Goal: Information Seeking & Learning: Learn about a topic

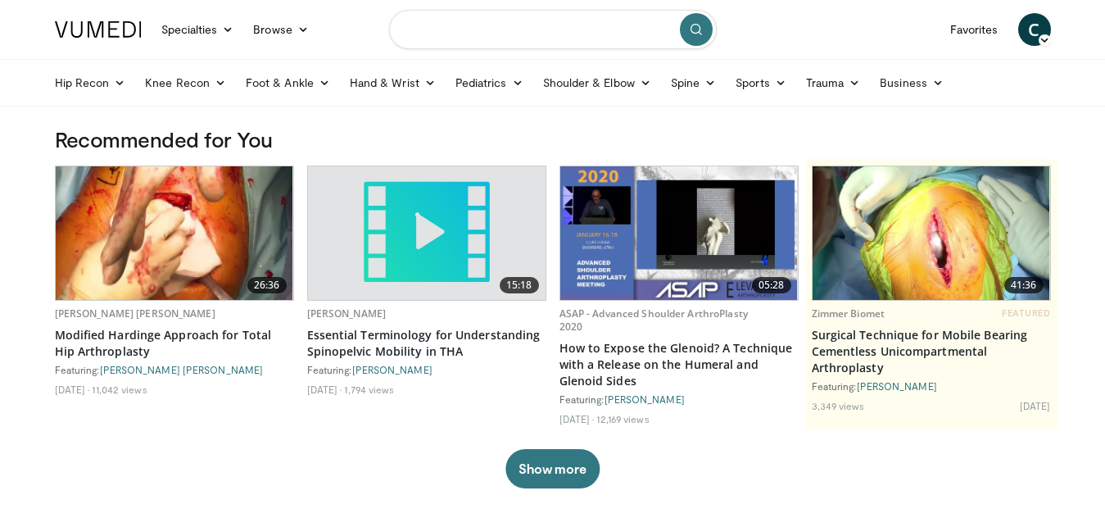
click at [422, 28] on input "Search topics, interventions" at bounding box center [553, 29] width 328 height 39
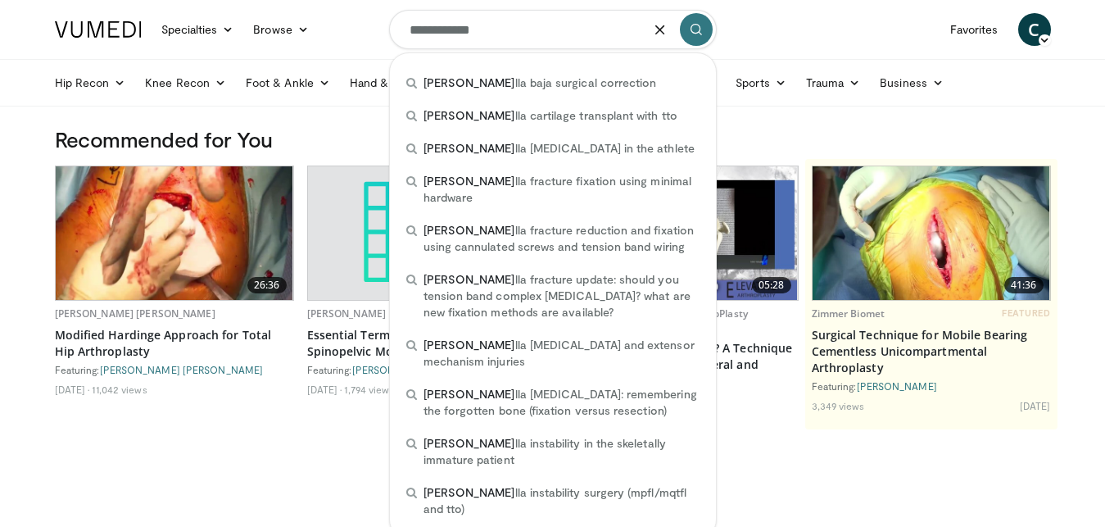
type input "**********"
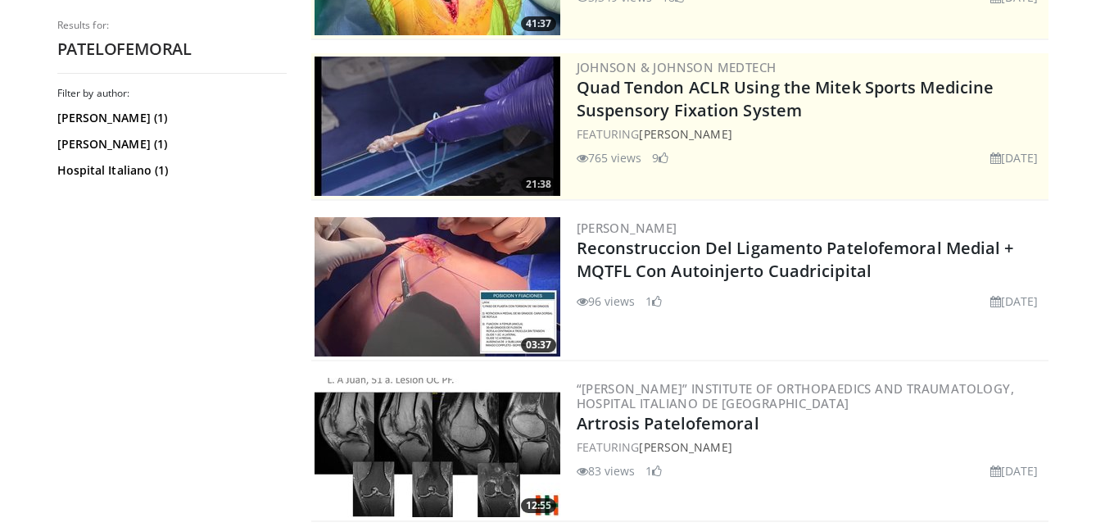
scroll to position [304, 0]
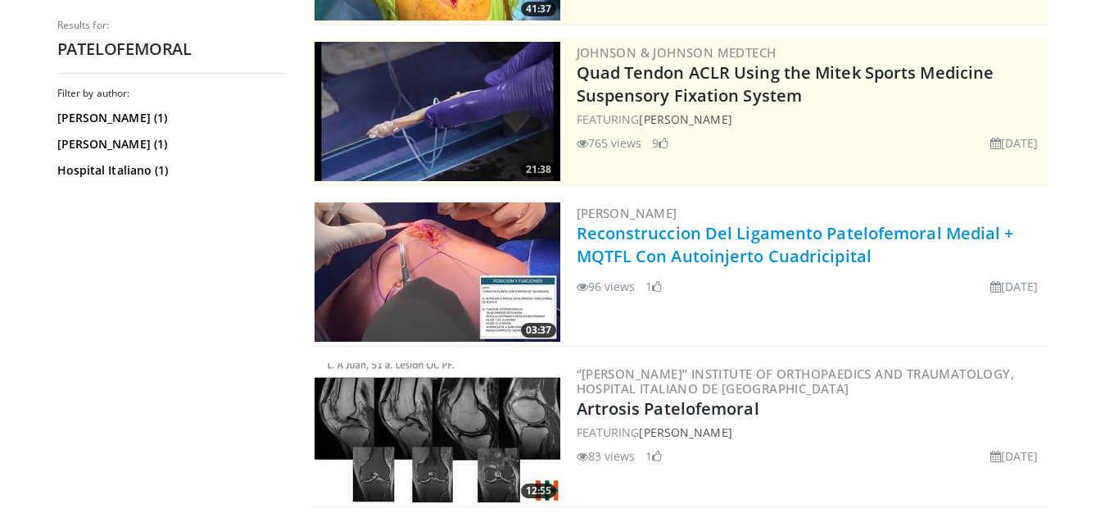
click at [698, 241] on link "Reconstruccion Del Ligamento Patelofemoral Medial + MQTFL Con Autoinjerto Cuadr…" at bounding box center [796, 244] width 438 height 45
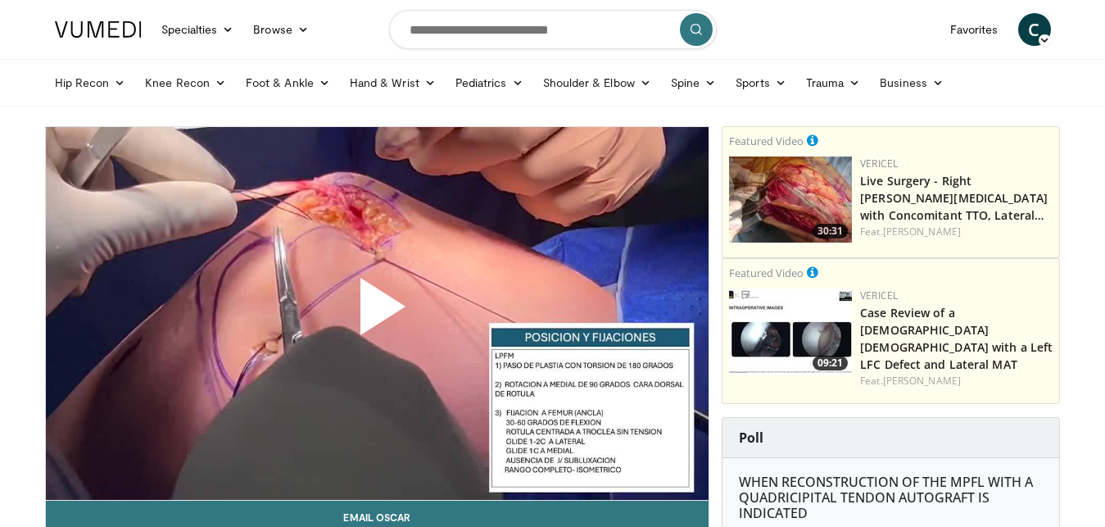
click at [377, 313] on span "Video Player" at bounding box center [377, 313] width 0 height 0
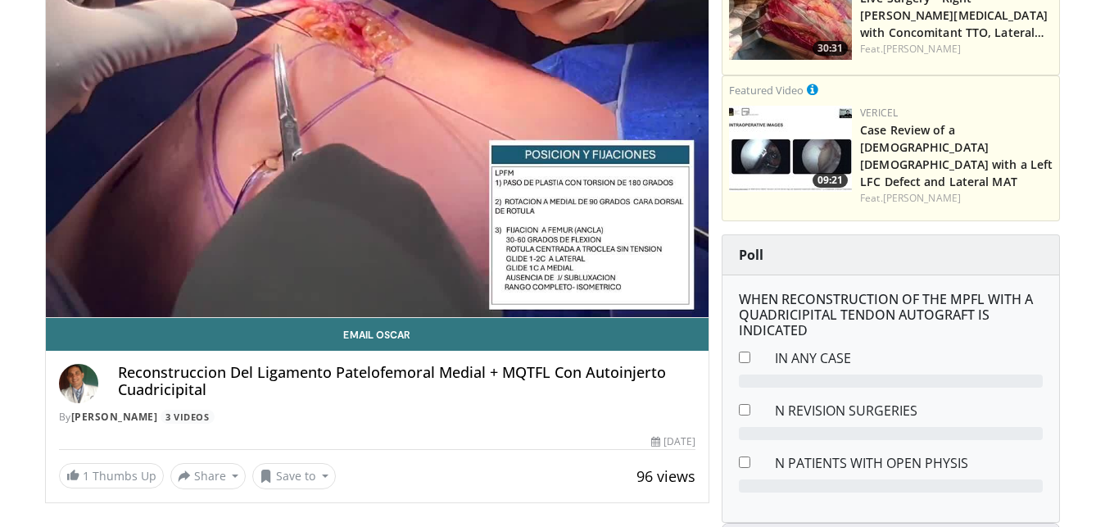
scroll to position [159, 0]
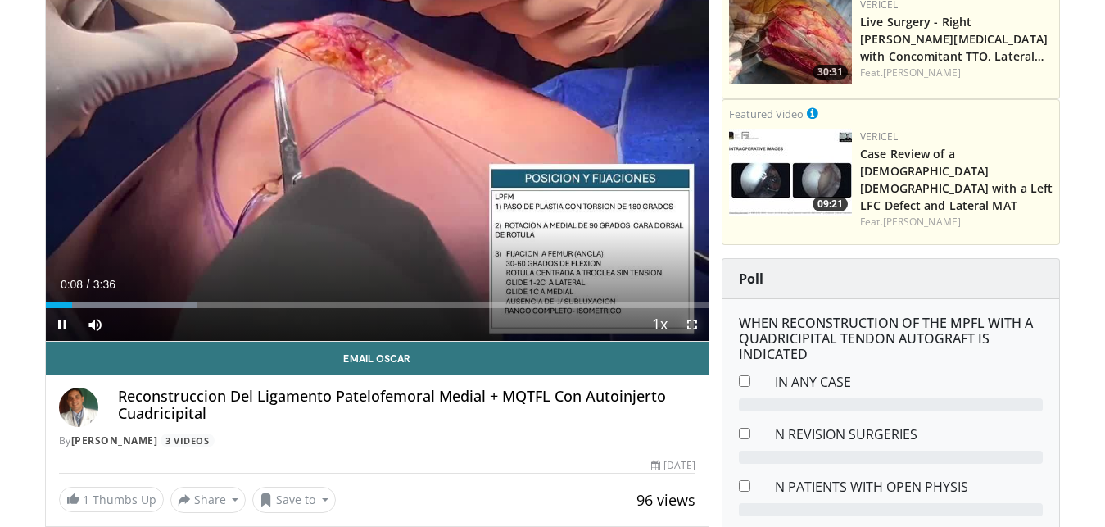
click at [692, 316] on span "Video Player" at bounding box center [692, 324] width 33 height 33
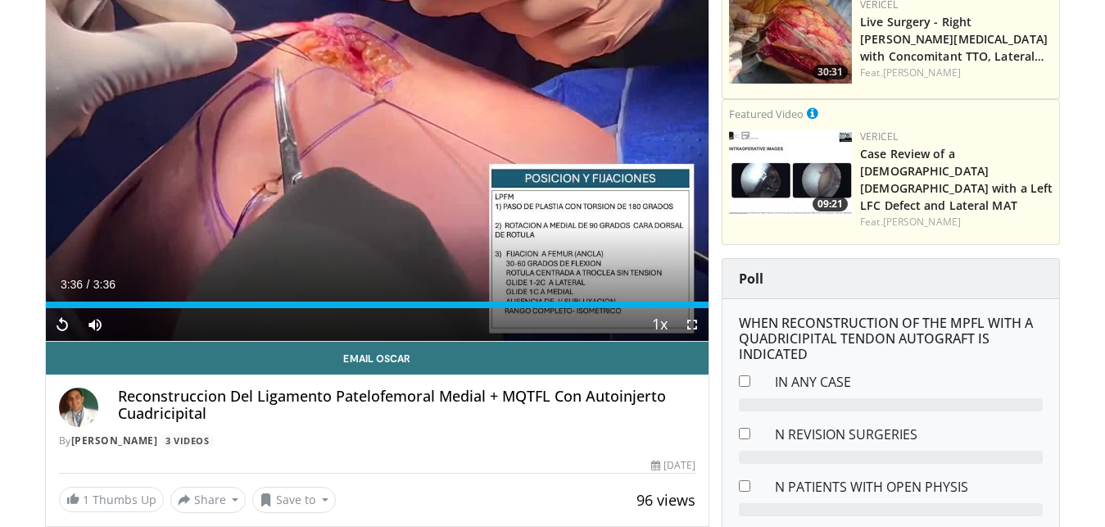
scroll to position [0, 0]
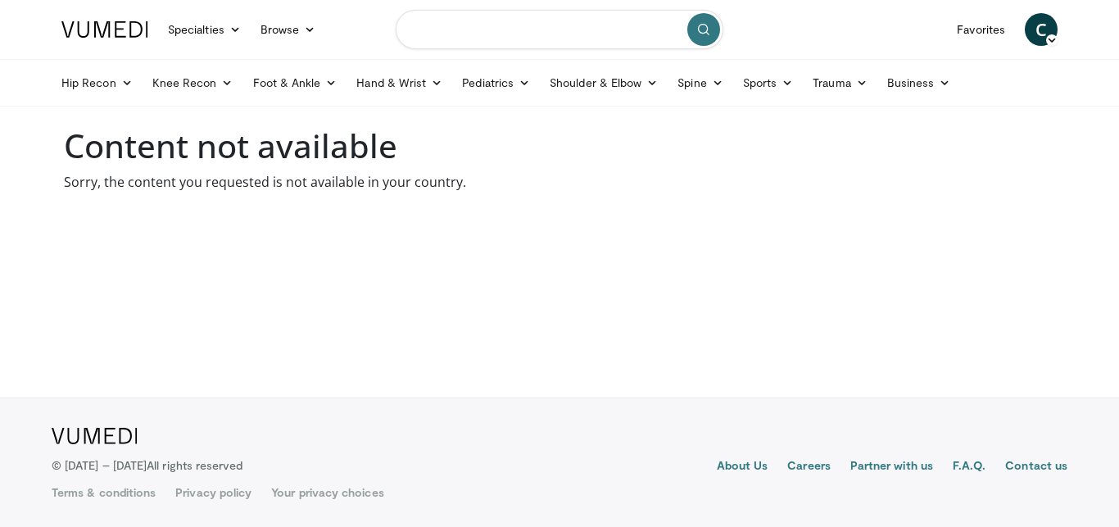
click at [434, 30] on input "Search topics, interventions" at bounding box center [560, 29] width 328 height 39
type input "**********"
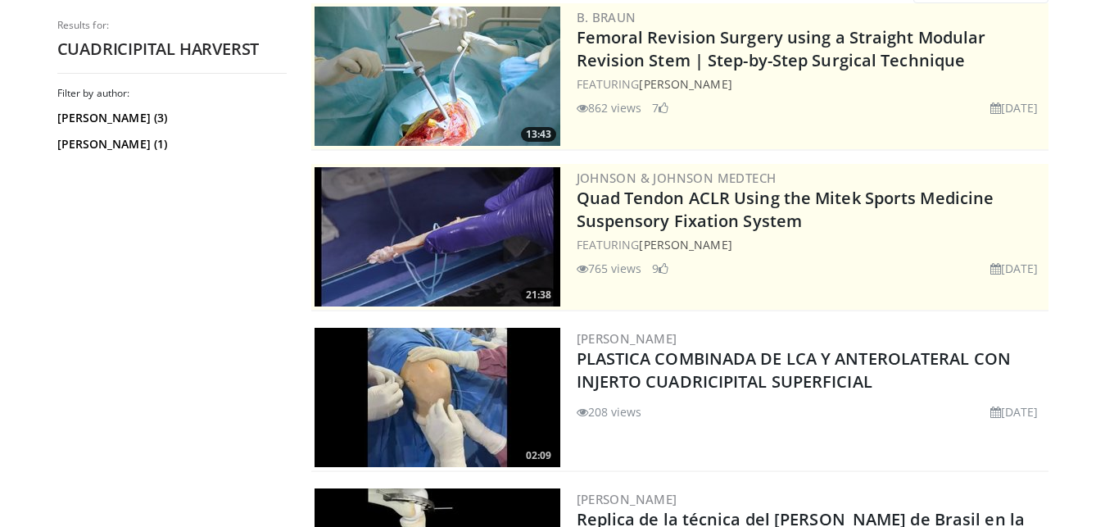
scroll to position [252, 0]
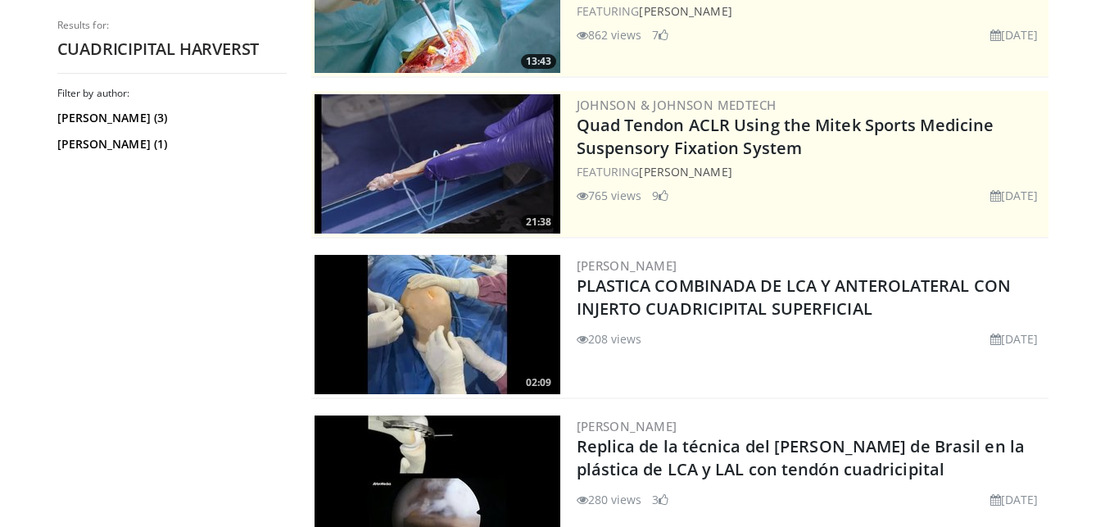
drag, startPoint x: 1108, startPoint y: 100, endPoint x: 1116, endPoint y: 215, distance: 115.0
click at [1105, 215] on html "Specialties Adult & Family Medicine Allergy, Asthma, Immunology Anesthesiology …" at bounding box center [552, 11] width 1105 height 527
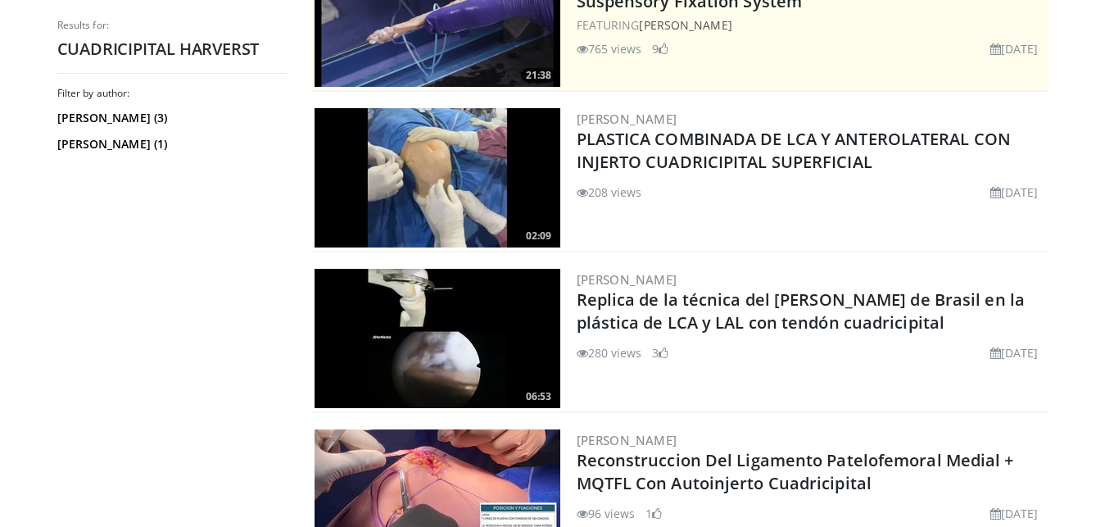
scroll to position [406, 0]
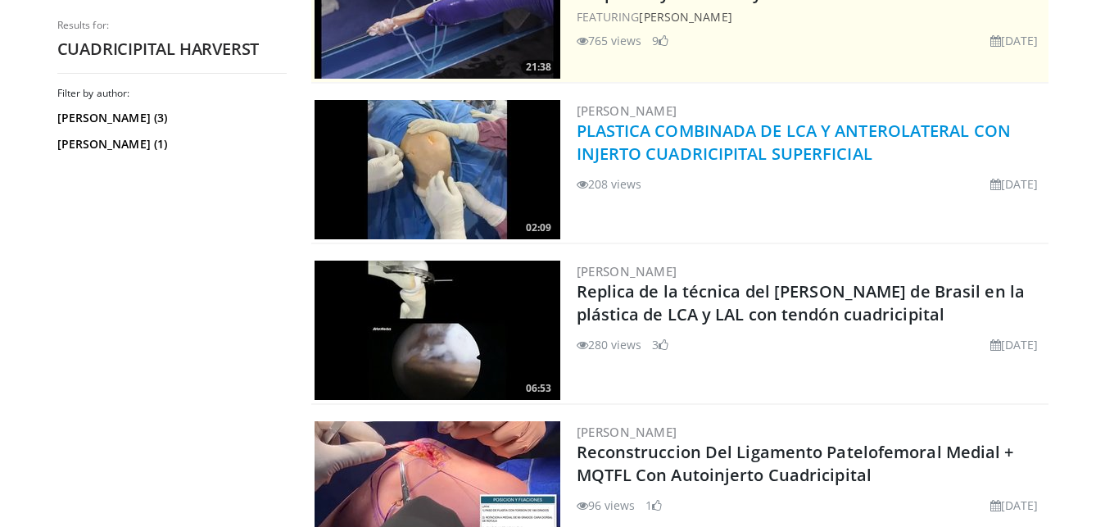
click at [736, 127] on link "PLASTICA COMBINADA DE LCA Y ANTEROLATERAL CON INJERTO CUADRICIPITAL SUPERFICIAL" at bounding box center [794, 142] width 435 height 45
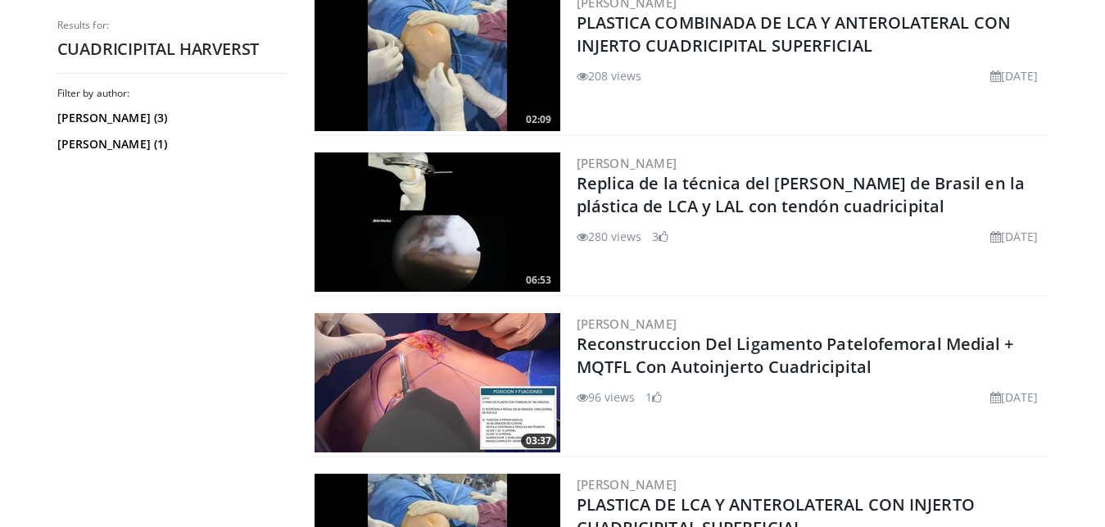
scroll to position [550, 0]
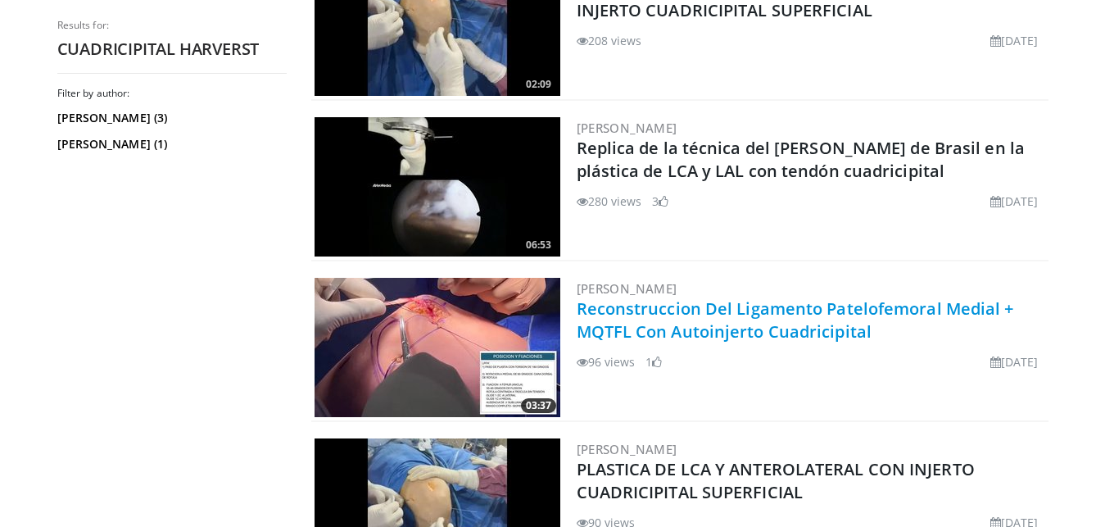
click at [711, 310] on link "Reconstruccion Del Ligamento Patelofemoral Medial + MQTFL Con Autoinjerto Cuadr…" at bounding box center [796, 319] width 438 height 45
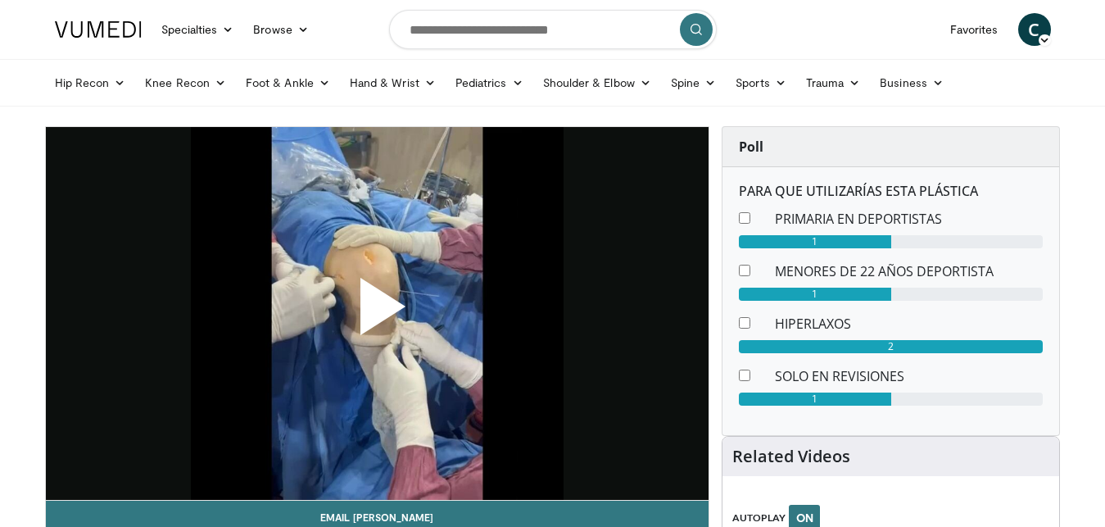
click at [377, 313] on span "Video Player" at bounding box center [377, 313] width 0 height 0
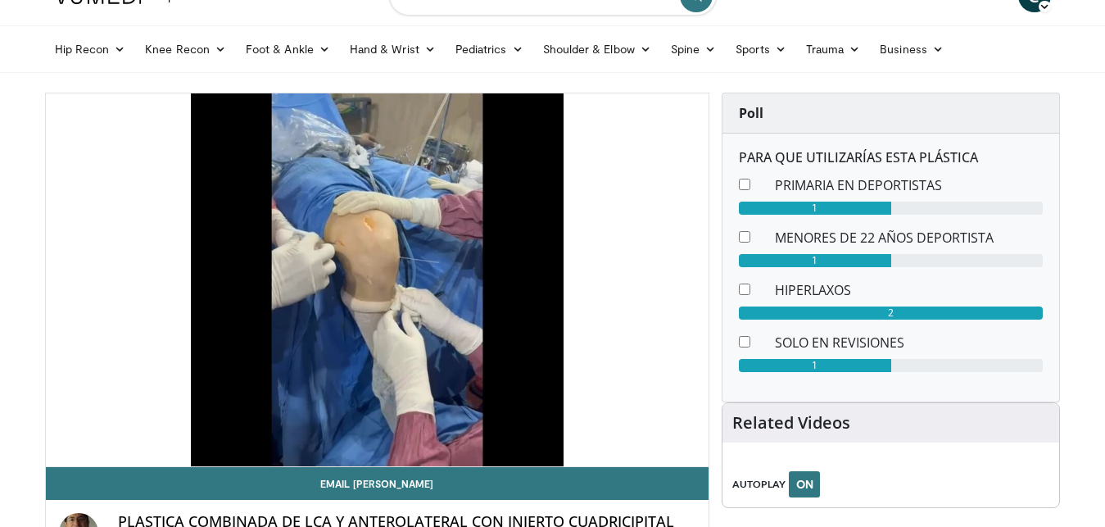
scroll to position [48, 0]
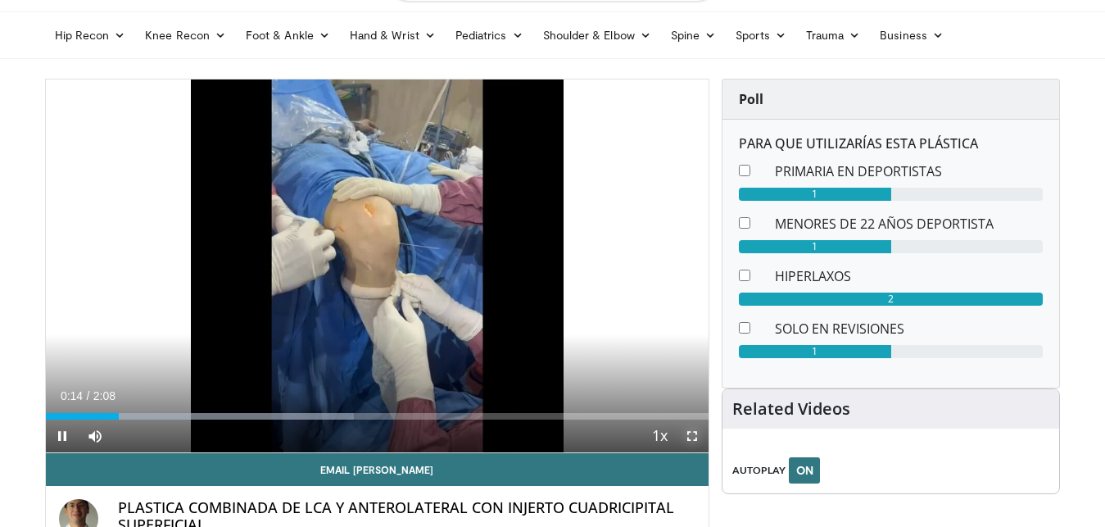
click at [686, 436] on span "Video Player" at bounding box center [692, 436] width 33 height 33
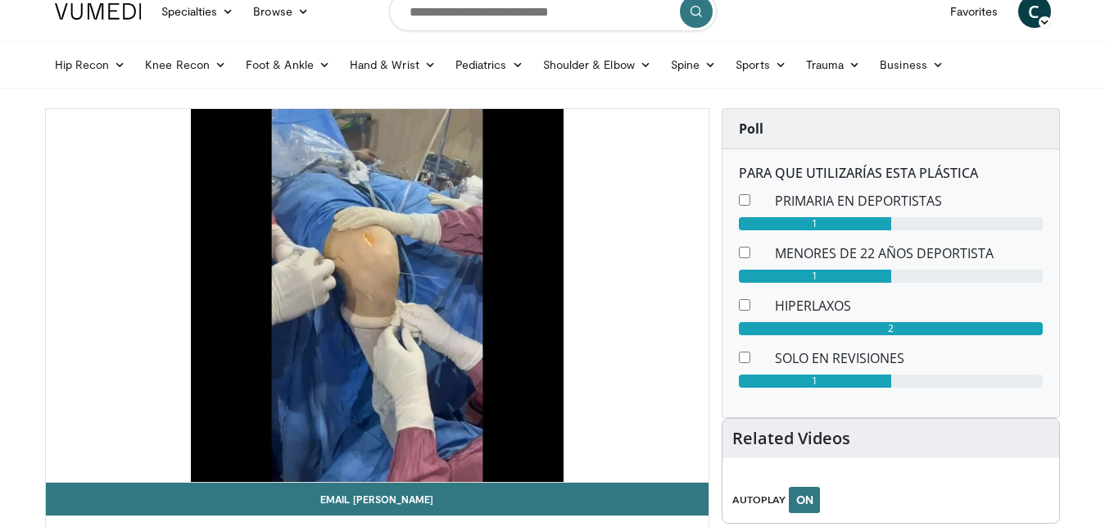
scroll to position [0, 0]
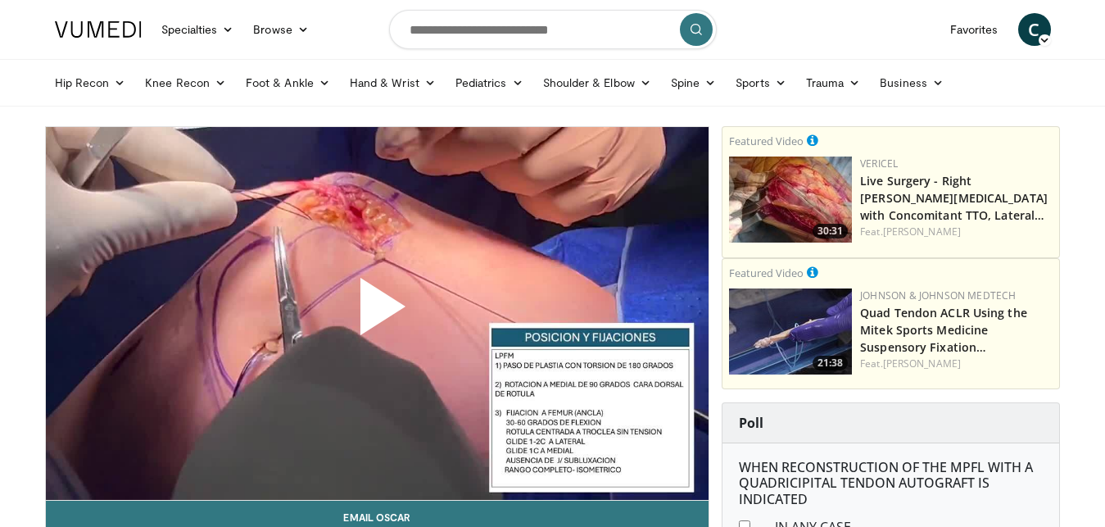
click at [377, 313] on span "Video Player" at bounding box center [377, 313] width 0 height 0
click at [359, 306] on div "10 seconds Tap to unmute" at bounding box center [378, 313] width 664 height 373
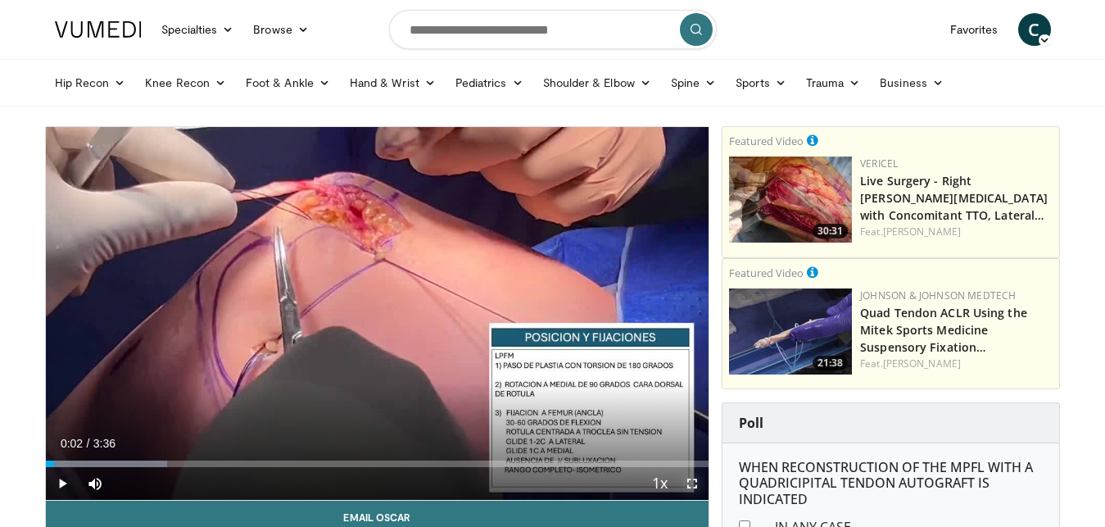
click at [696, 484] on span "Video Player" at bounding box center [692, 483] width 33 height 33
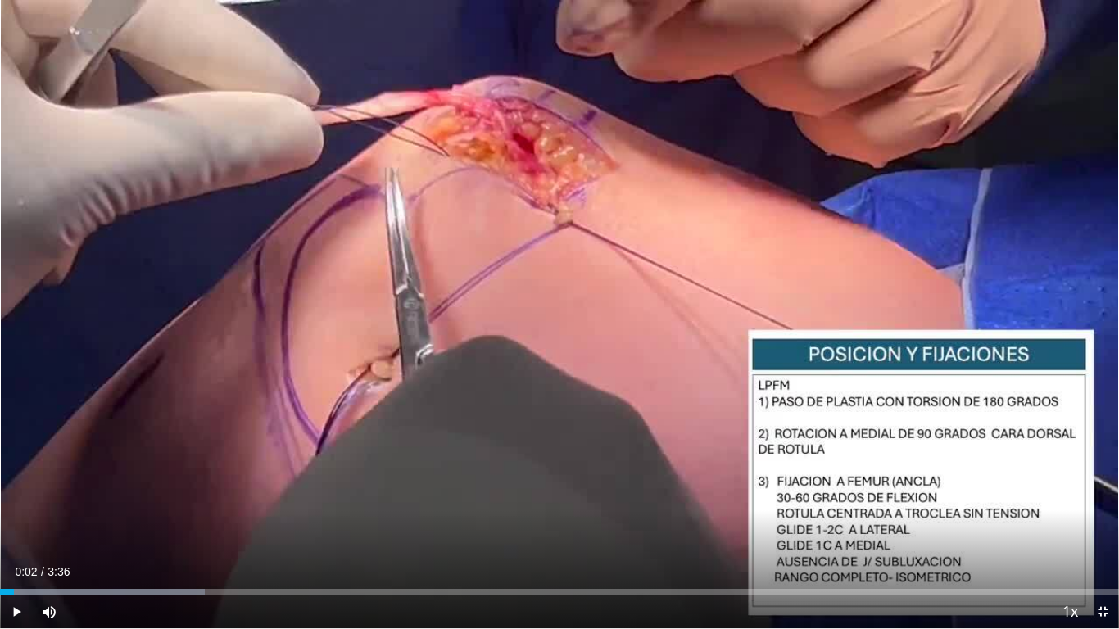
click at [696, 526] on div "10 seconds Tap to unmute" at bounding box center [559, 314] width 1119 height 629
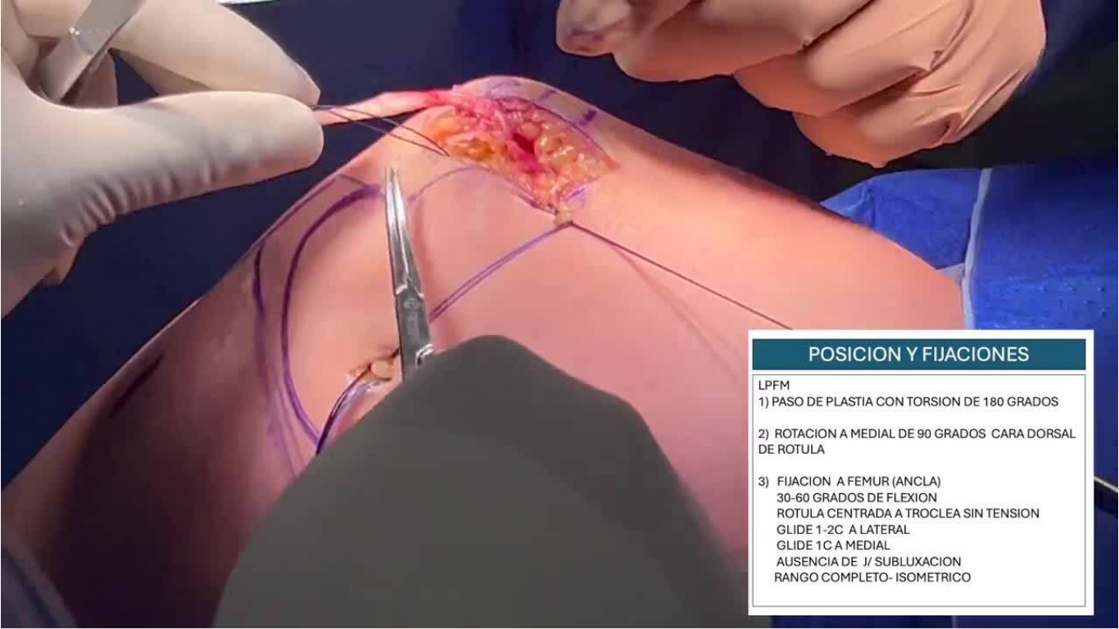
click at [696, 526] on div "10 seconds Tap to unmute" at bounding box center [559, 314] width 1119 height 629
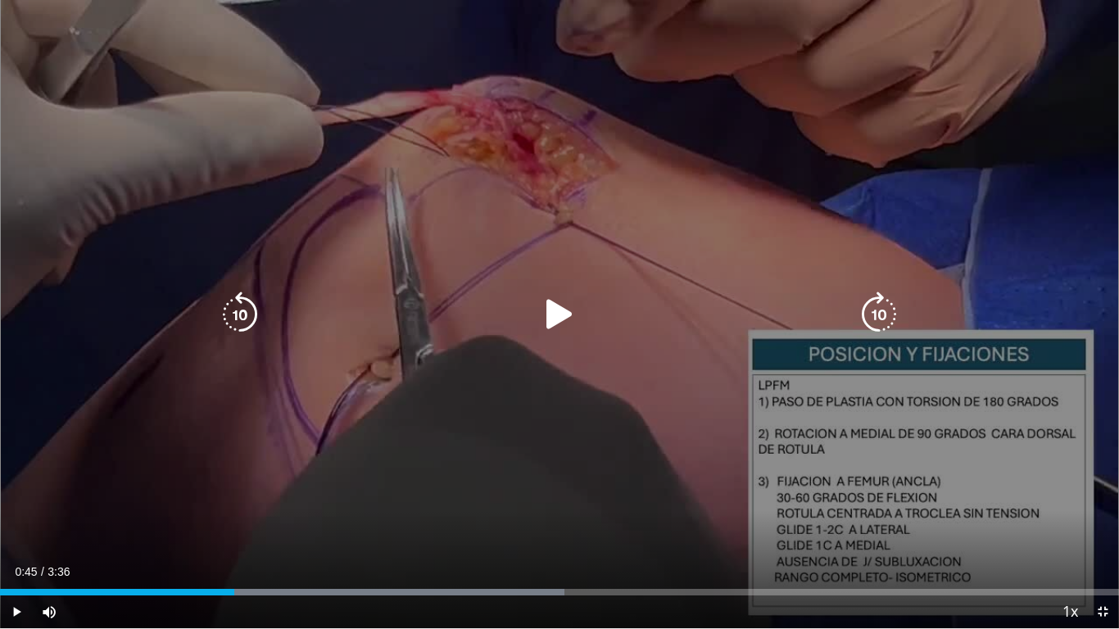
click at [554, 316] on icon "Video Player" at bounding box center [560, 315] width 46 height 46
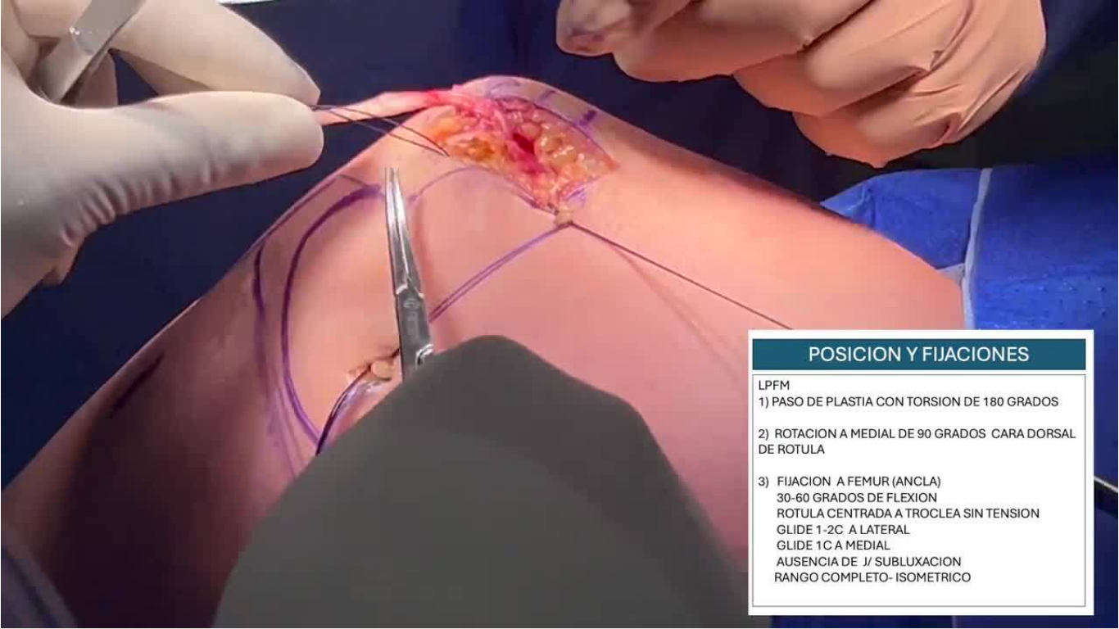
click at [554, 316] on div "10 seconds Tap to unmute" at bounding box center [559, 314] width 1119 height 629
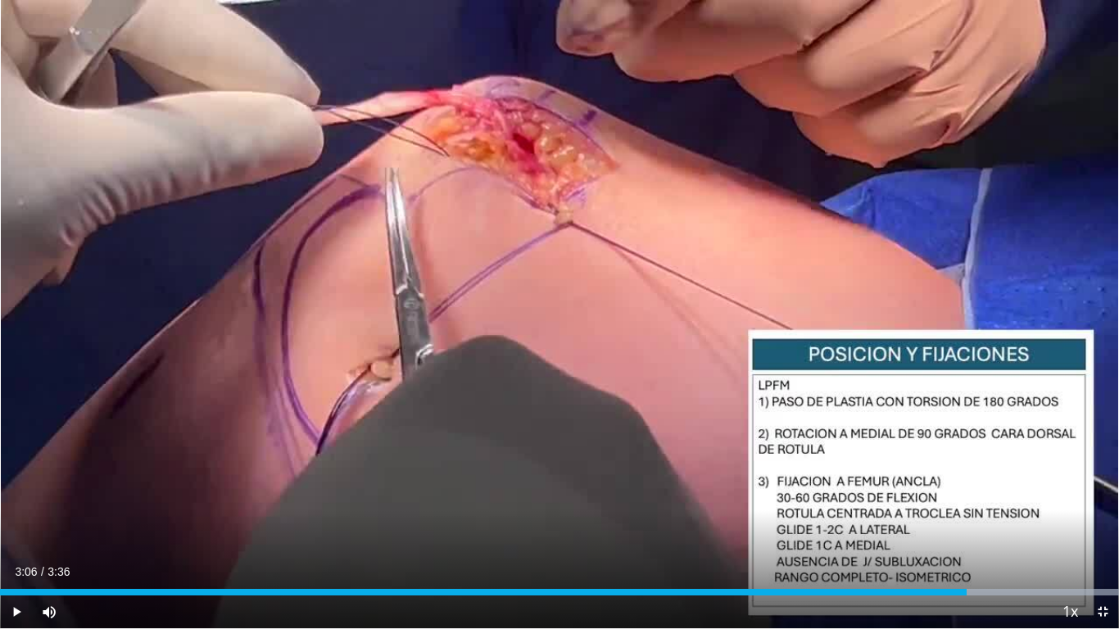
click at [554, 316] on div "10 seconds Tap to unmute" at bounding box center [559, 314] width 1119 height 629
